Goal: Transaction & Acquisition: Purchase product/service

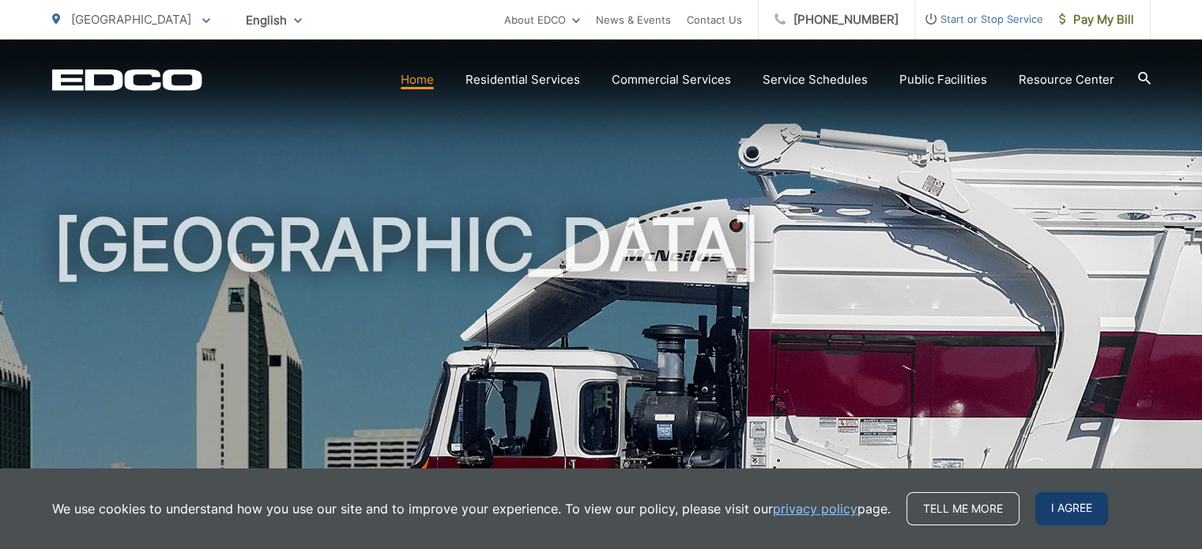
click at [1071, 508] on span "I agree" at bounding box center [1071, 508] width 73 height 33
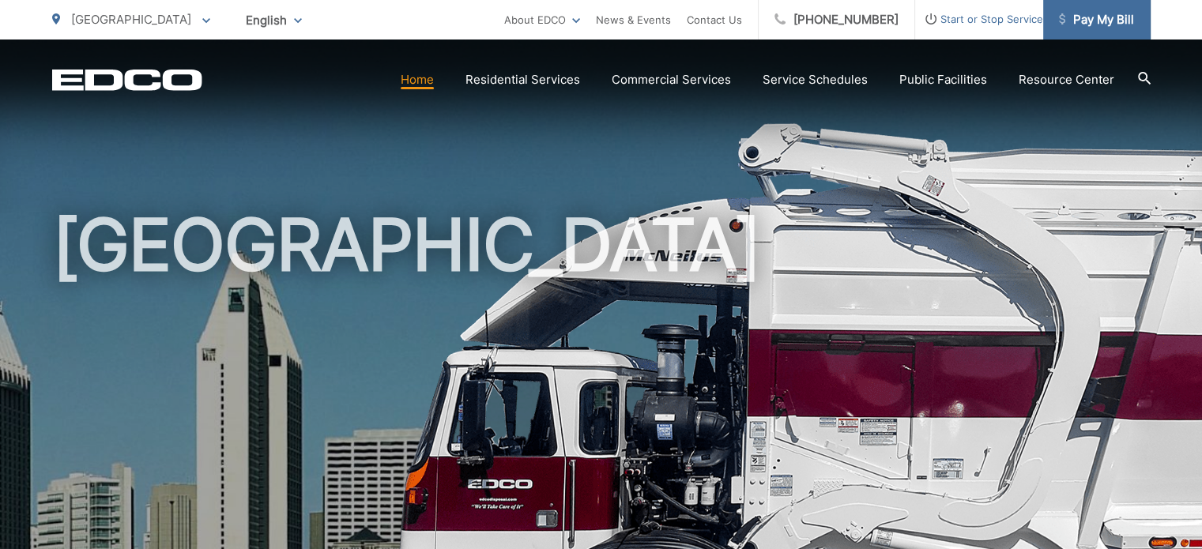
click at [1089, 13] on span "Pay My Bill" at bounding box center [1096, 19] width 75 height 19
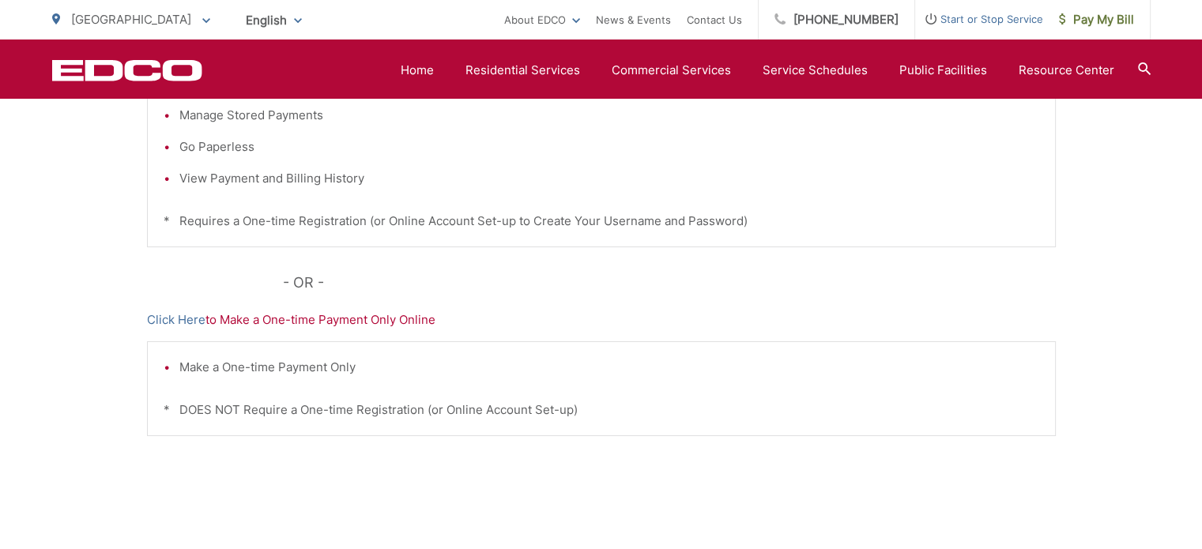
scroll to position [474, 0]
click at [315, 318] on p "Click Here to Make a One-time Payment Only Online" at bounding box center [601, 316] width 909 height 19
click at [248, 314] on p "Click Here to Make a One-time Payment Only Online" at bounding box center [601, 316] width 909 height 19
click at [171, 316] on link "Click Here" at bounding box center [176, 316] width 58 height 19
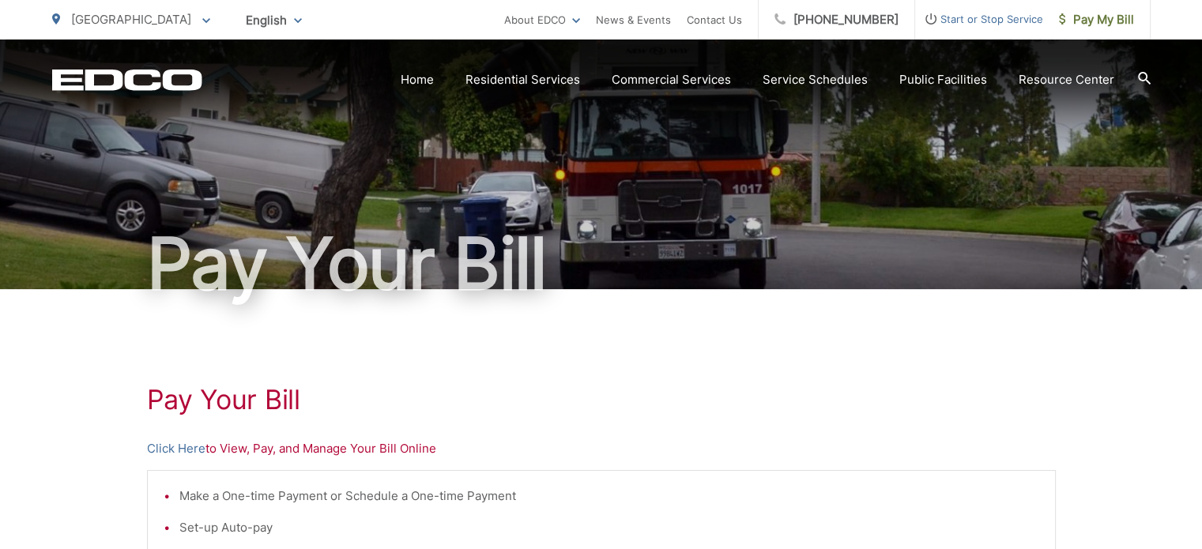
scroll to position [0, 0]
